Goal: Task Accomplishment & Management: Manage account settings

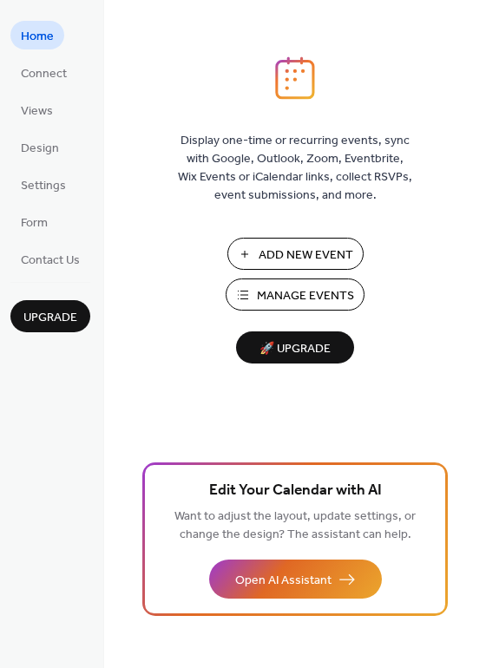
click at [321, 292] on span "Manage Events" at bounding box center [305, 296] width 97 height 18
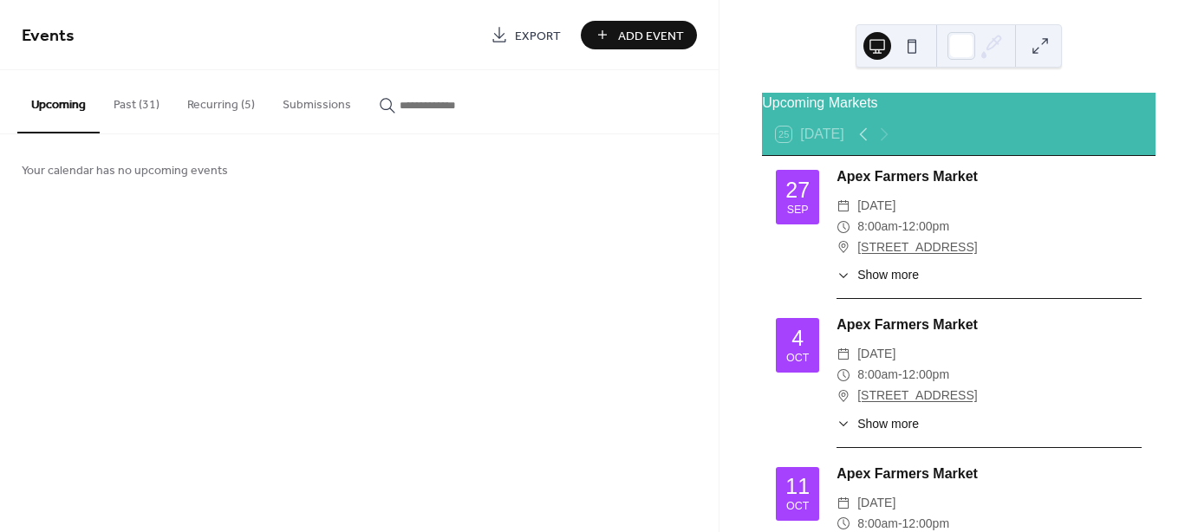
click at [216, 108] on button "Recurring (5)" at bounding box center [220, 101] width 95 height 62
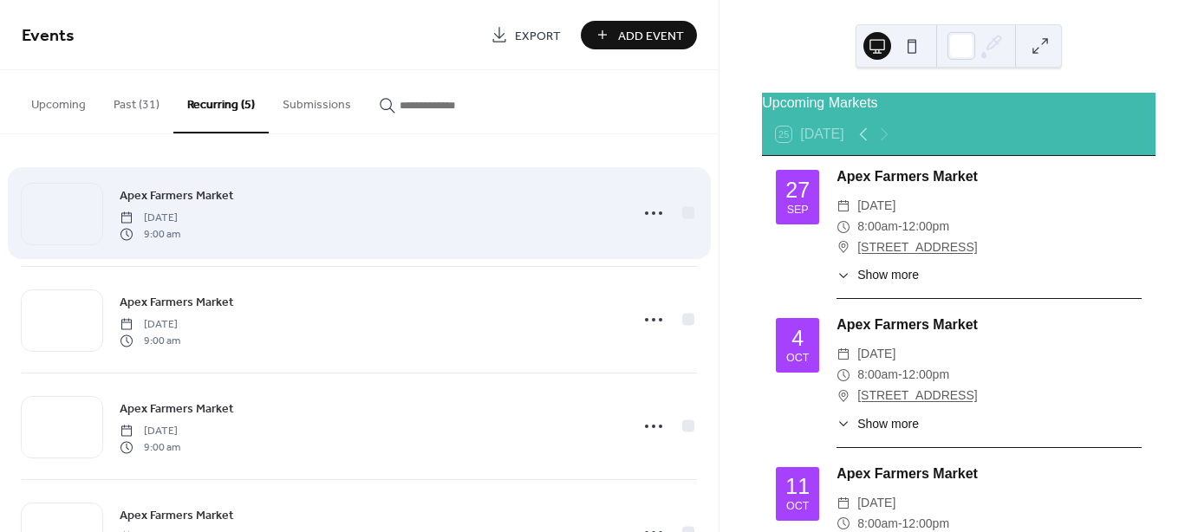
click at [205, 199] on span "Apex Farmers Market" at bounding box center [177, 196] width 114 height 18
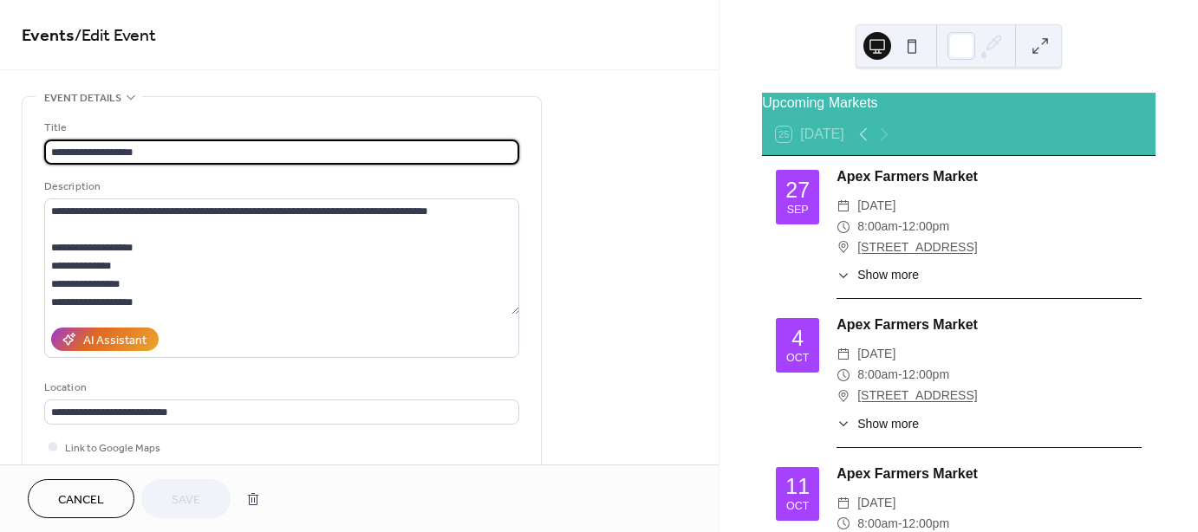
type input "**********"
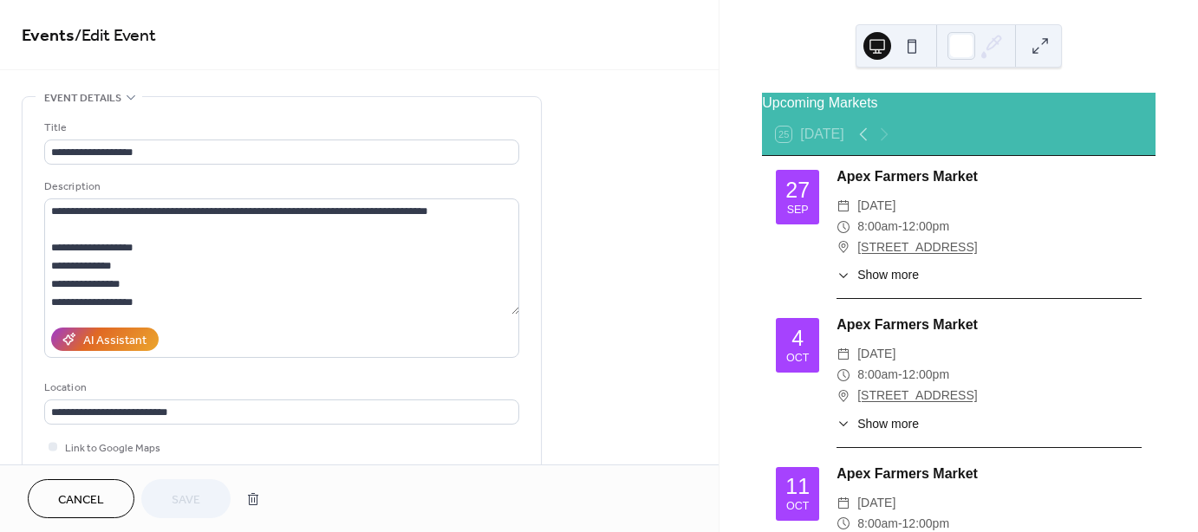
click at [103, 512] on button "Cancel" at bounding box center [81, 499] width 107 height 39
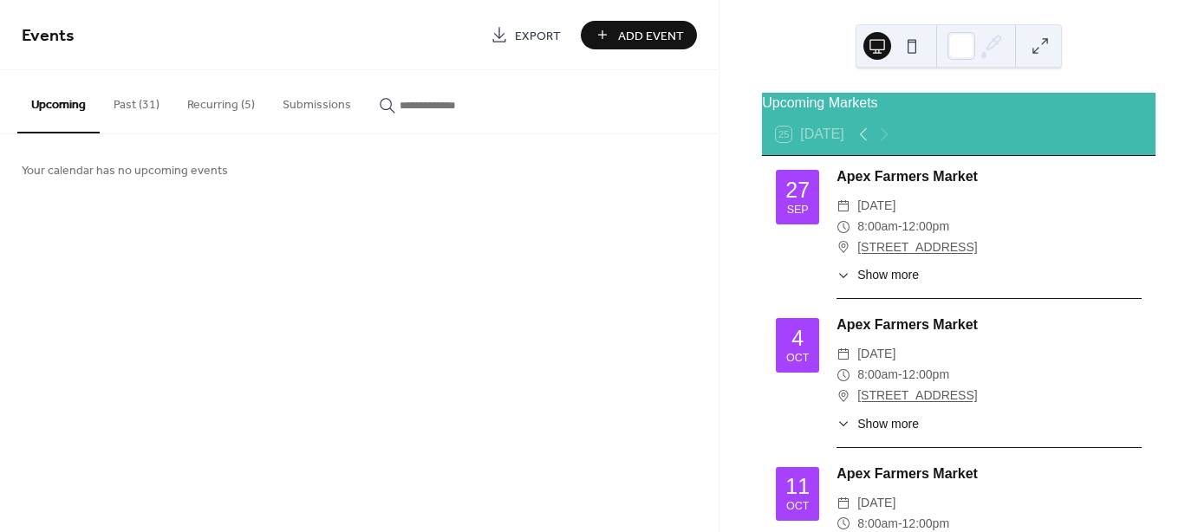
click at [123, 105] on button "Past (31)" at bounding box center [137, 101] width 74 height 62
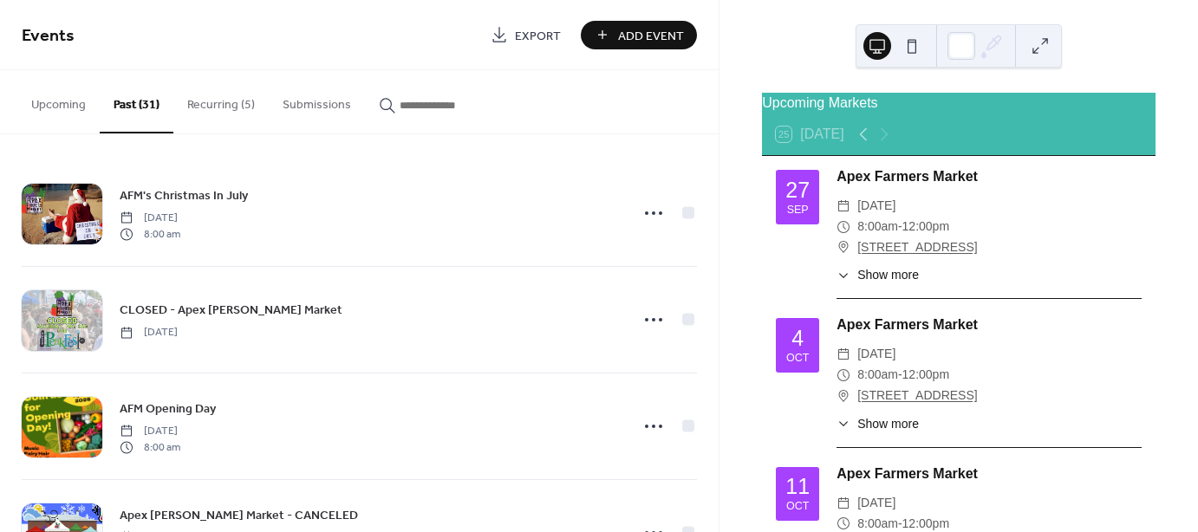
click at [201, 100] on button "Recurring (5)" at bounding box center [220, 101] width 95 height 62
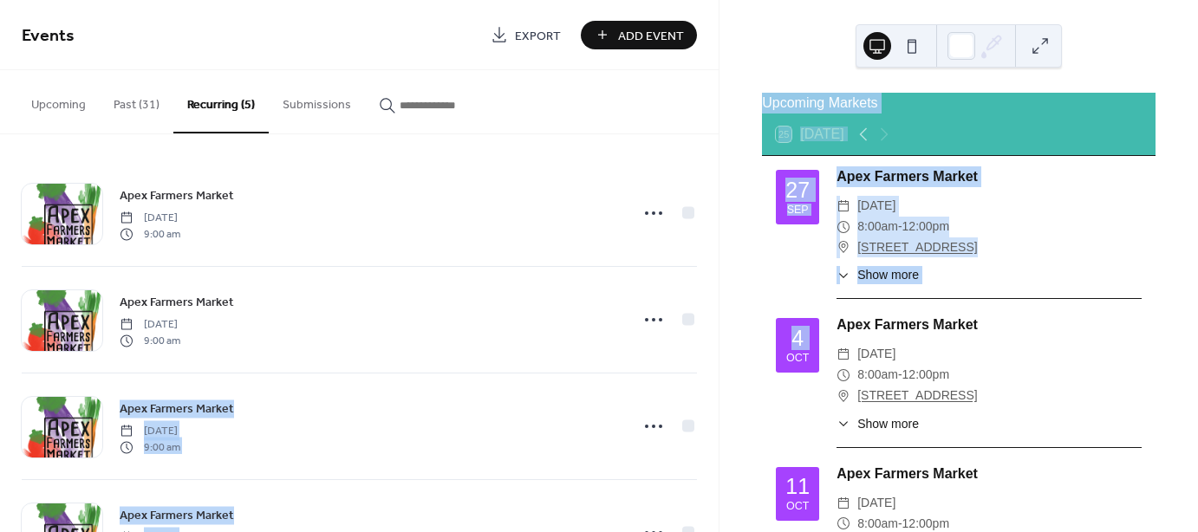
drag, startPoint x: 711, startPoint y: 287, endPoint x: 721, endPoint y: 363, distance: 77.0
click at [721, 363] on div "Events Export Add Event Upcoming Past (31) Recurring (5) Submissions Your calen…" at bounding box center [599, 266] width 1198 height 532
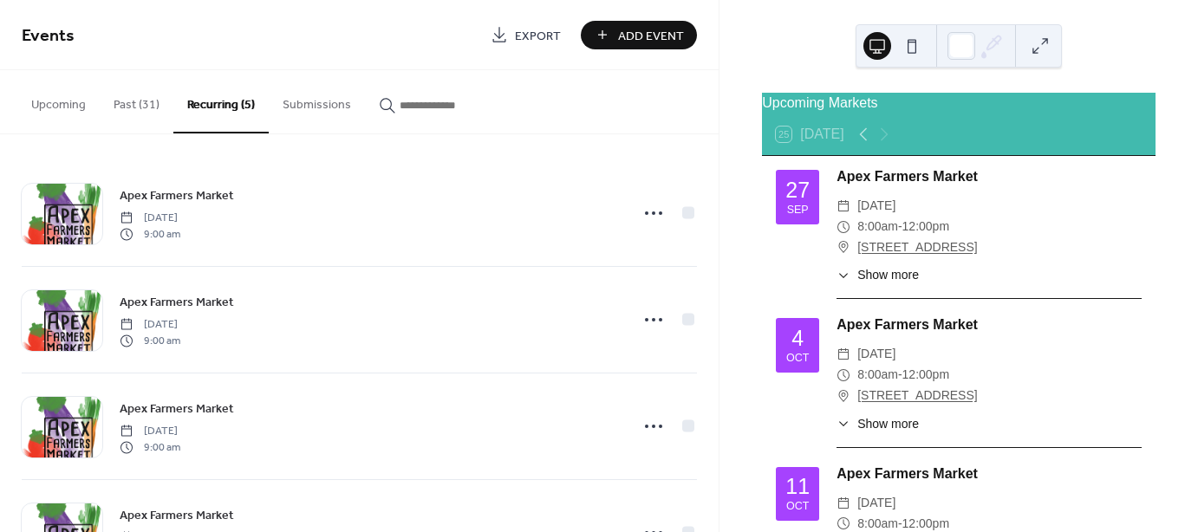
click at [652, 92] on div "Upcoming Past (31) Recurring (5) Submissions" at bounding box center [359, 102] width 719 height 64
click at [121, 103] on button "Past (31)" at bounding box center [137, 101] width 74 height 62
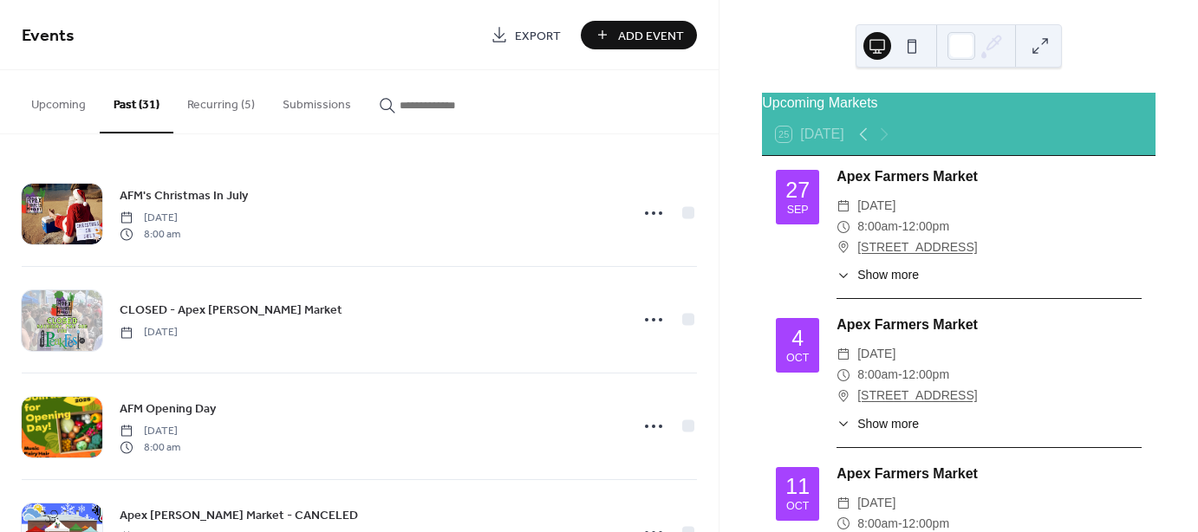
click at [55, 107] on button "Upcoming" at bounding box center [58, 101] width 82 height 62
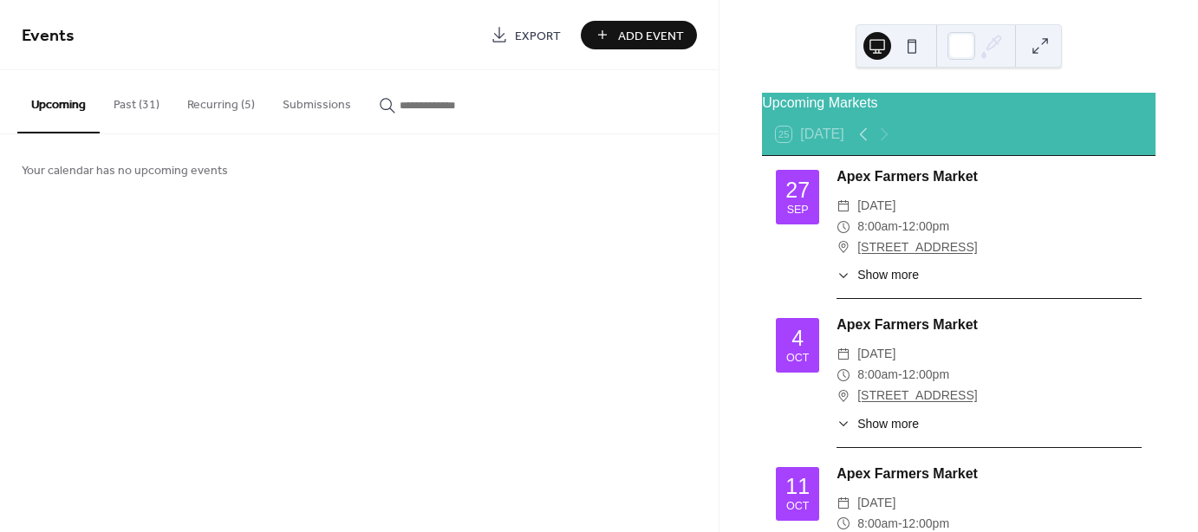
click at [140, 101] on button "Past (31)" at bounding box center [137, 101] width 74 height 62
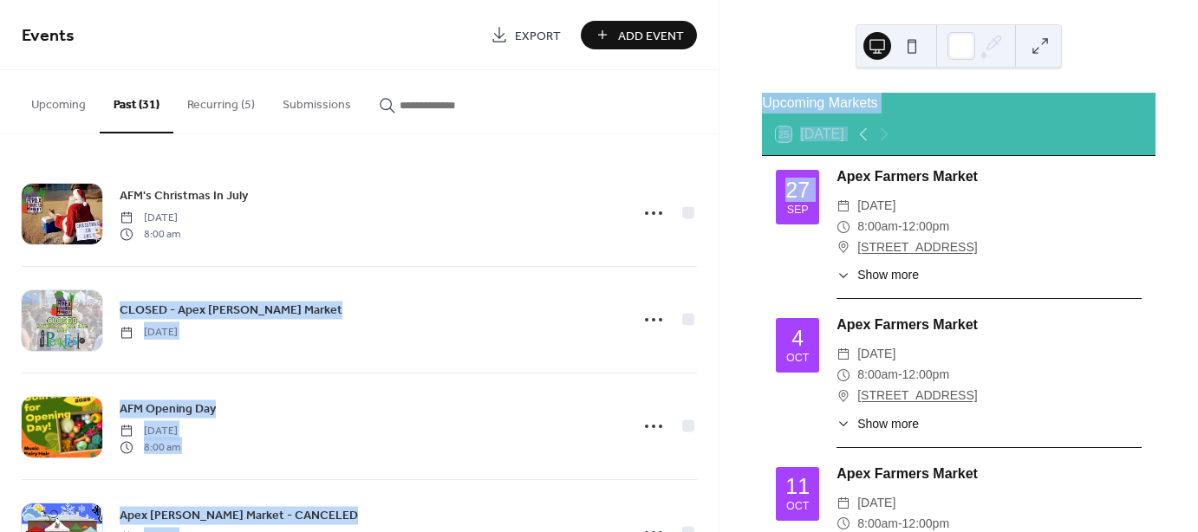
drag, startPoint x: 714, startPoint y: 161, endPoint x: 720, endPoint y: 238, distance: 76.6
click at [720, 238] on div "Events Export Add Event Upcoming Past (31) Recurring (5) Submissions Your calen…" at bounding box center [599, 266] width 1198 height 532
click at [739, 93] on div "Upcoming Markets 25 [DATE] [DATE] Apex Farmers Market ​ [DATE] ​ 8:00am - 12:00…" at bounding box center [959, 266] width 479 height 532
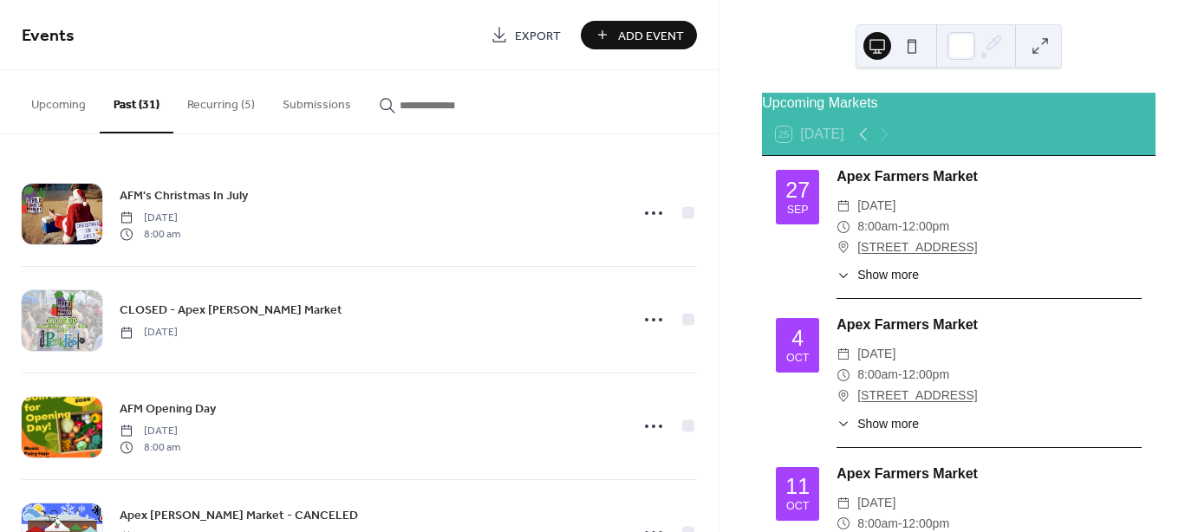
click at [887, 284] on span "Show more" at bounding box center [889, 275] width 62 height 18
